Goal: Information Seeking & Learning: Stay updated

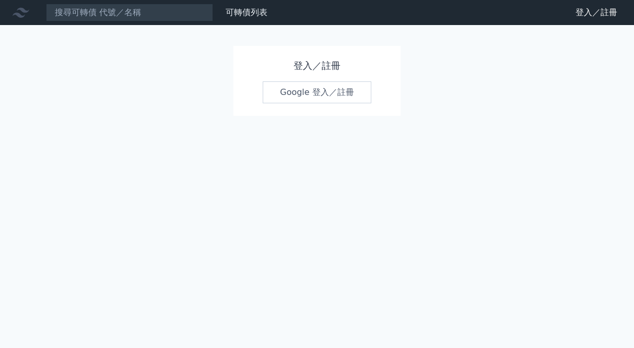
click at [361, 91] on link "Google 登入／註冊" at bounding box center [317, 92] width 109 height 22
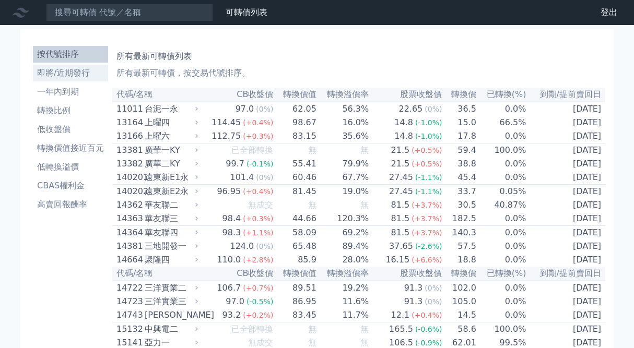
click at [87, 73] on li "即將/近期發行" at bounding box center [70, 73] width 75 height 13
